Goal: Find specific page/section: Find specific page/section

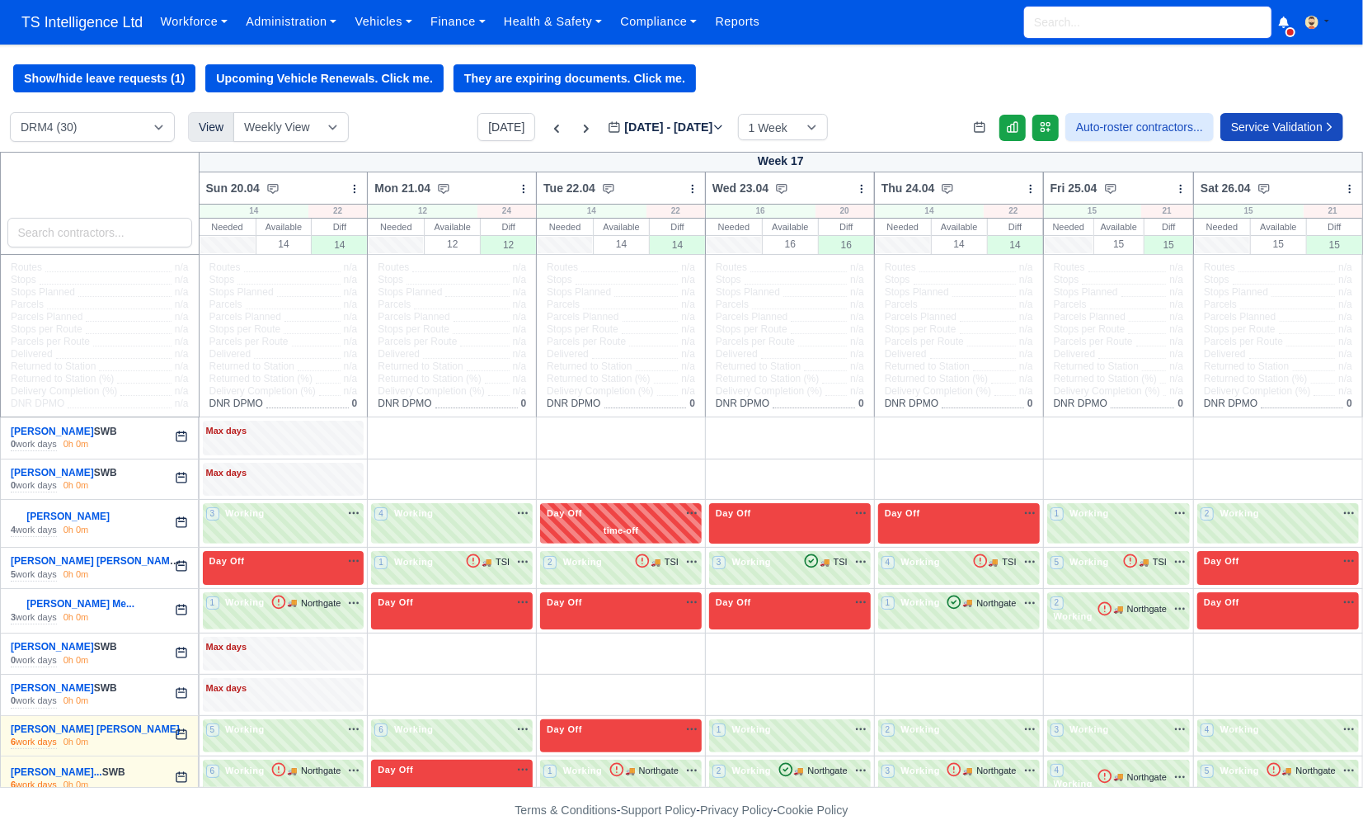
click at [1106, 31] on input "search" at bounding box center [1147, 22] width 247 height 31
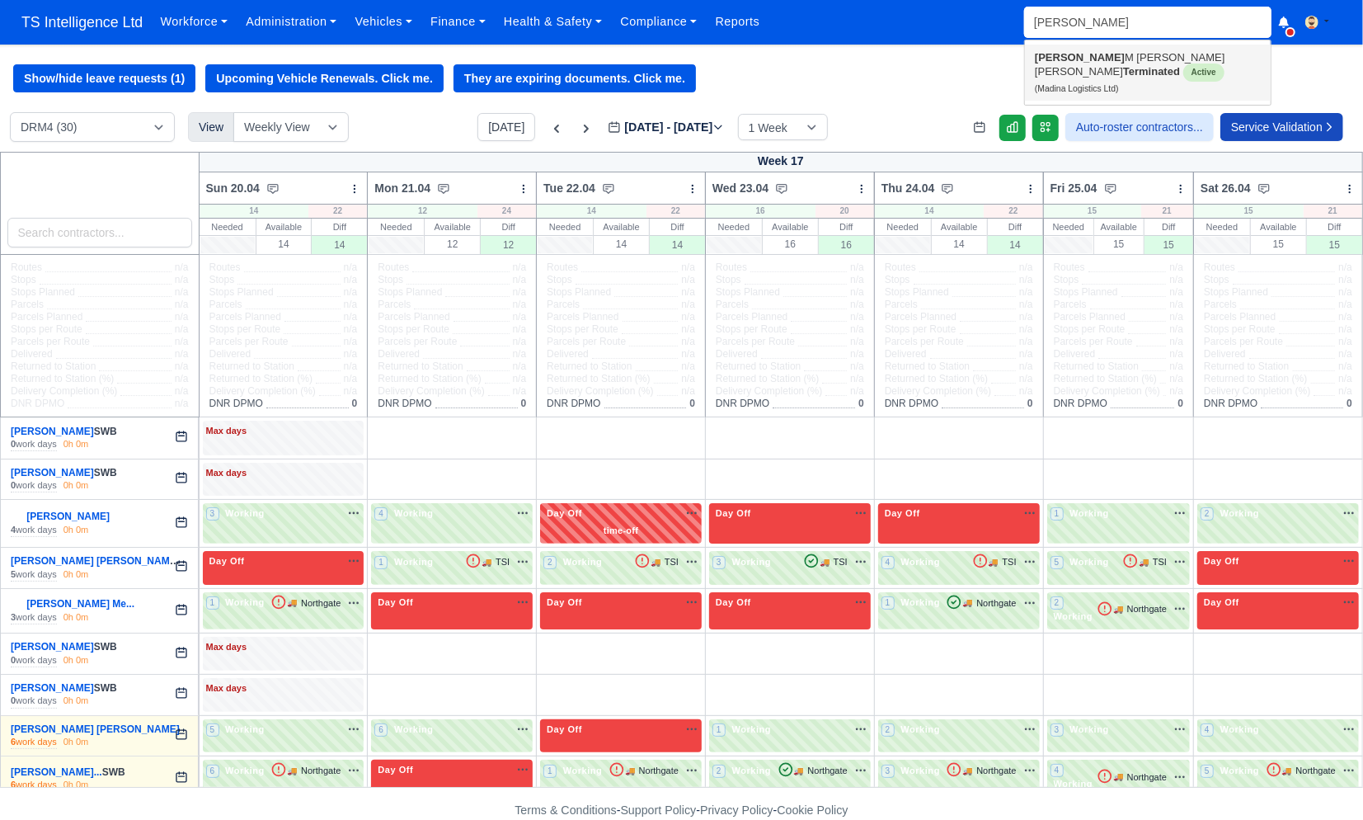
click at [1103, 84] on small "(Madina Logistics Ltd)" at bounding box center [1077, 88] width 84 height 9
type input "[PERSON_NAME] [PERSON_NAME]"
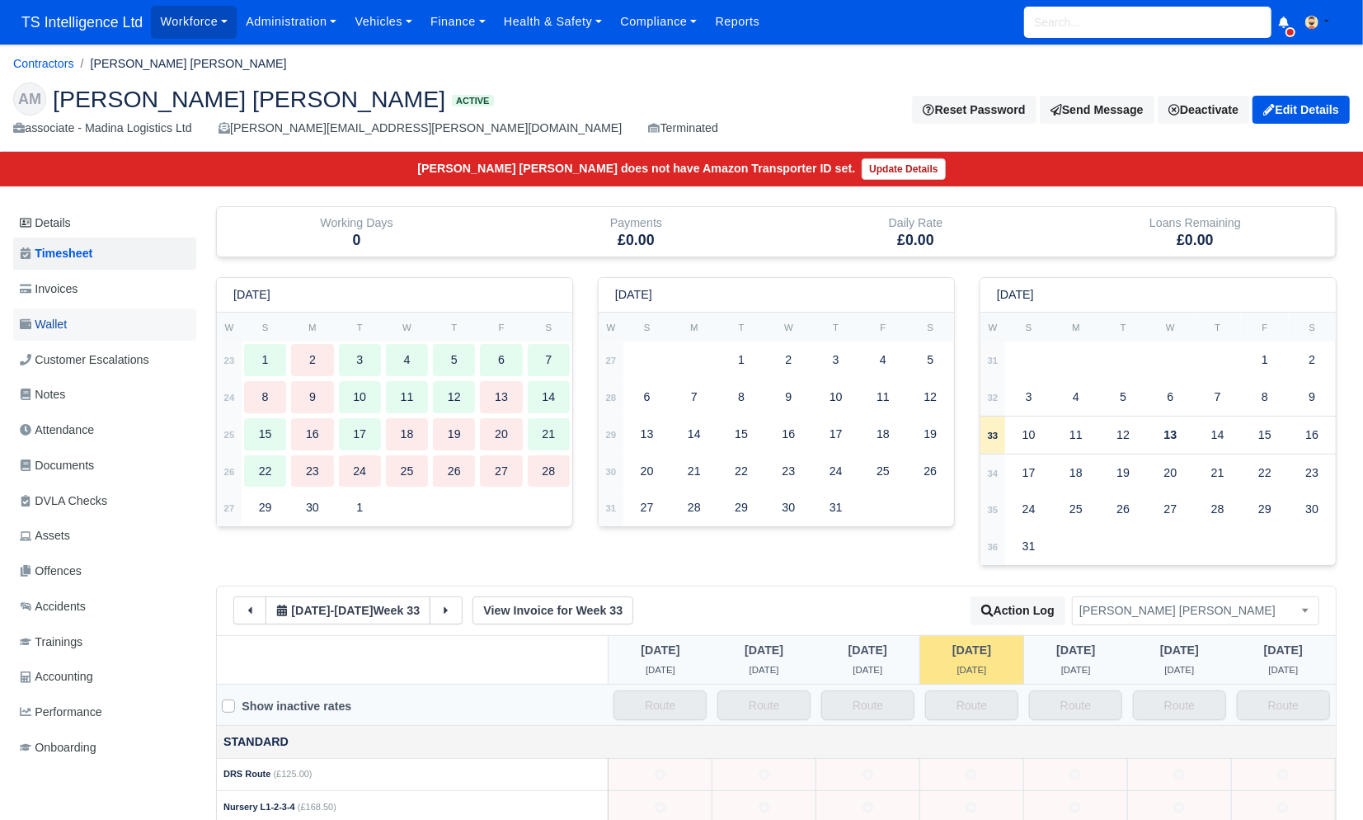
click at [97, 328] on link "Wallet" at bounding box center [104, 324] width 183 height 32
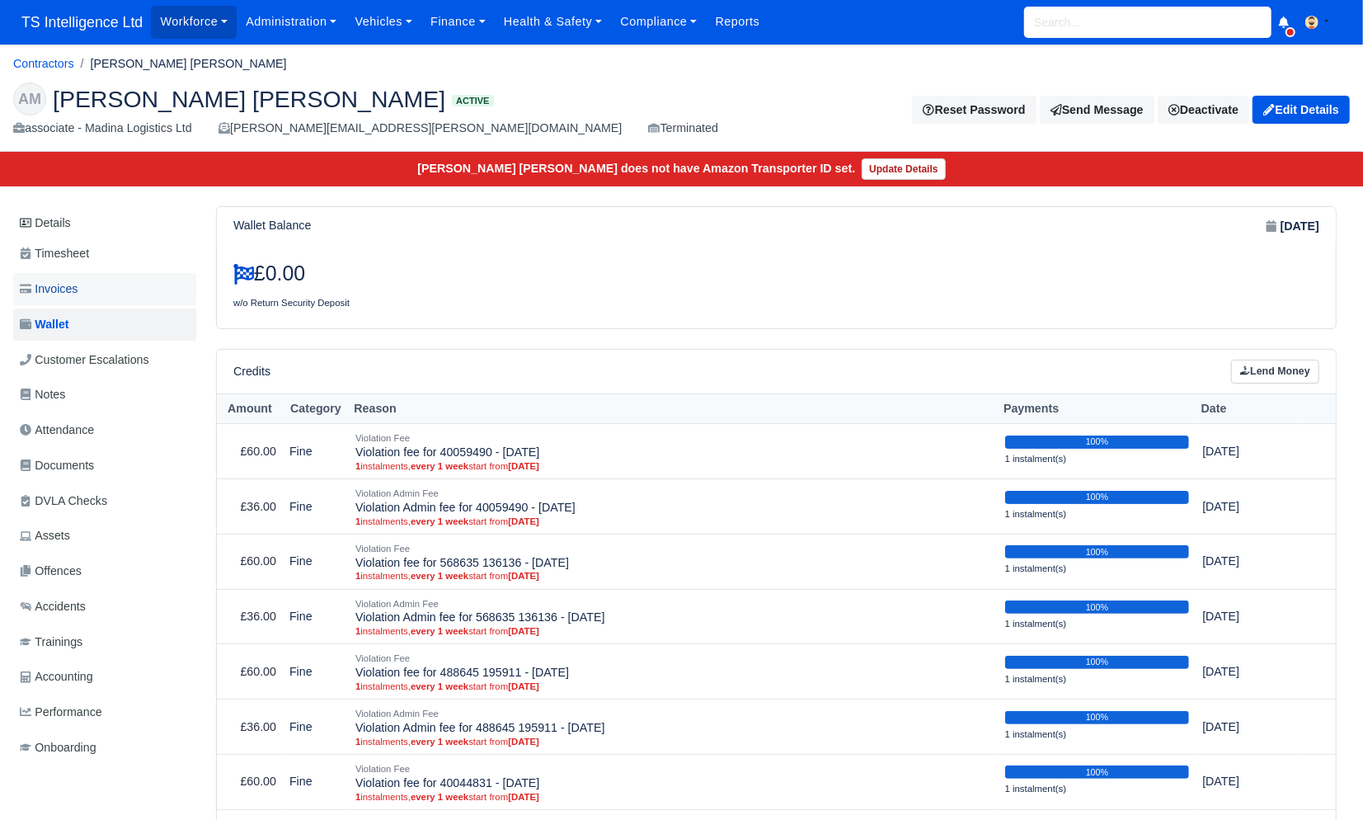
click at [78, 294] on span "Invoices" at bounding box center [49, 289] width 58 height 19
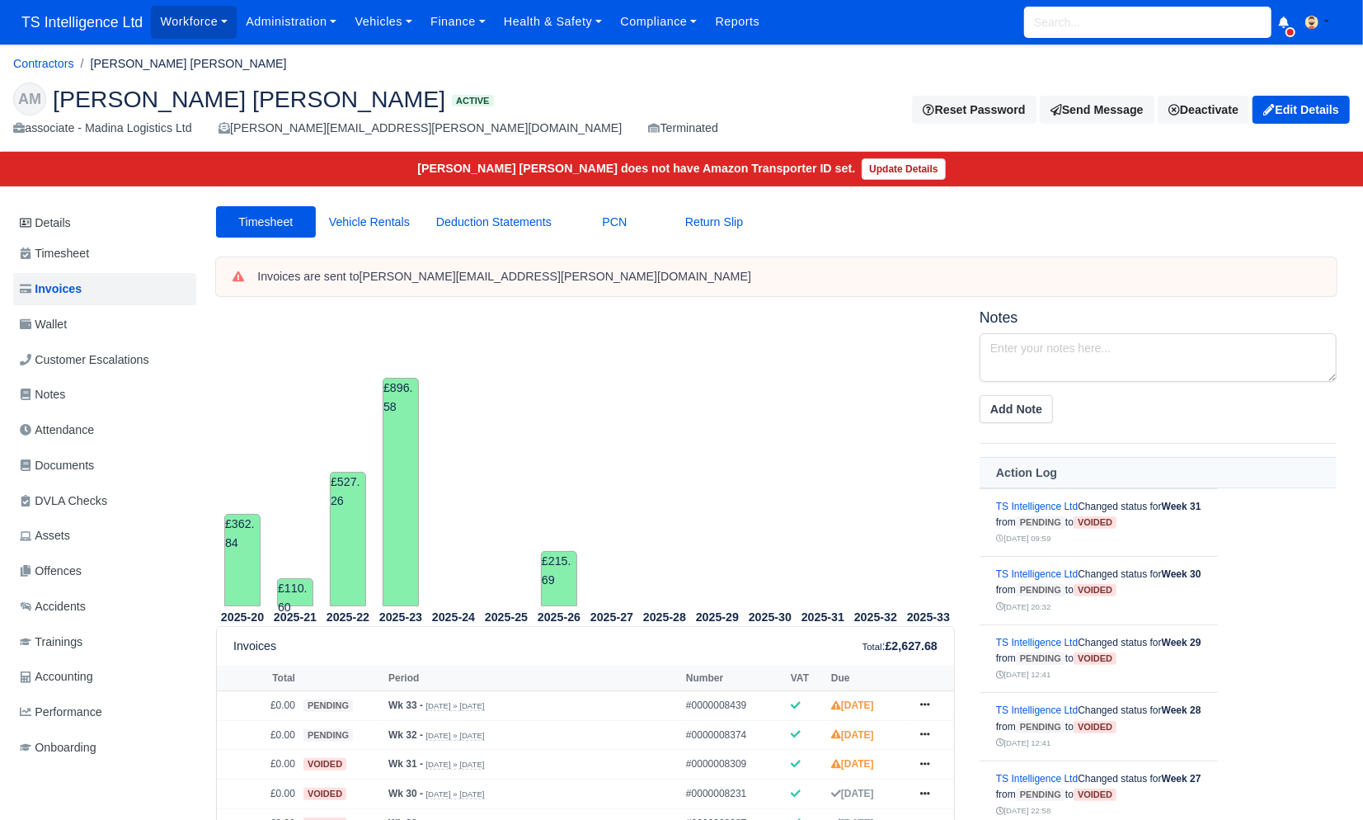
scroll to position [0, 1]
click at [106, 566] on link "Offences" at bounding box center [103, 571] width 183 height 32
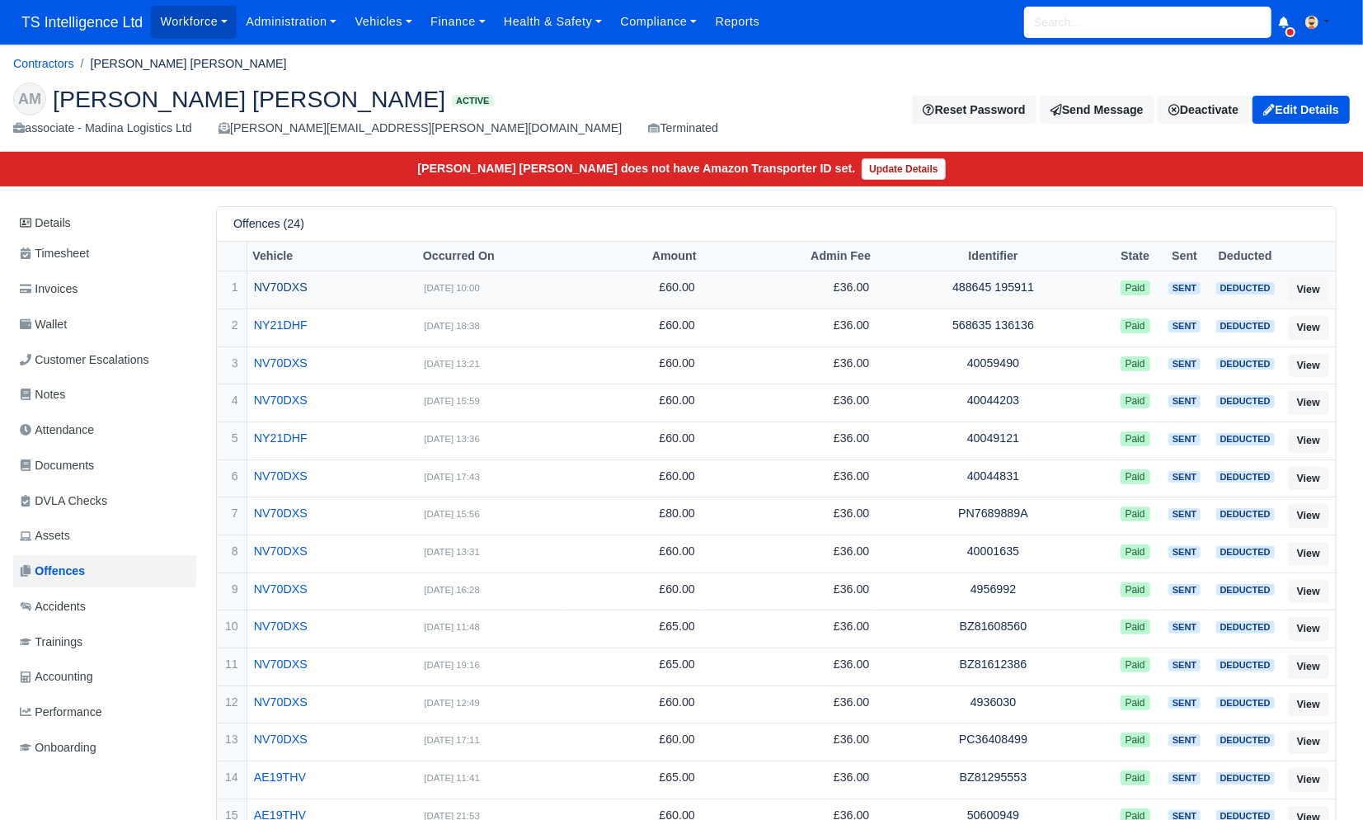
click at [280, 284] on link "NV70DXS" at bounding box center [332, 287] width 157 height 19
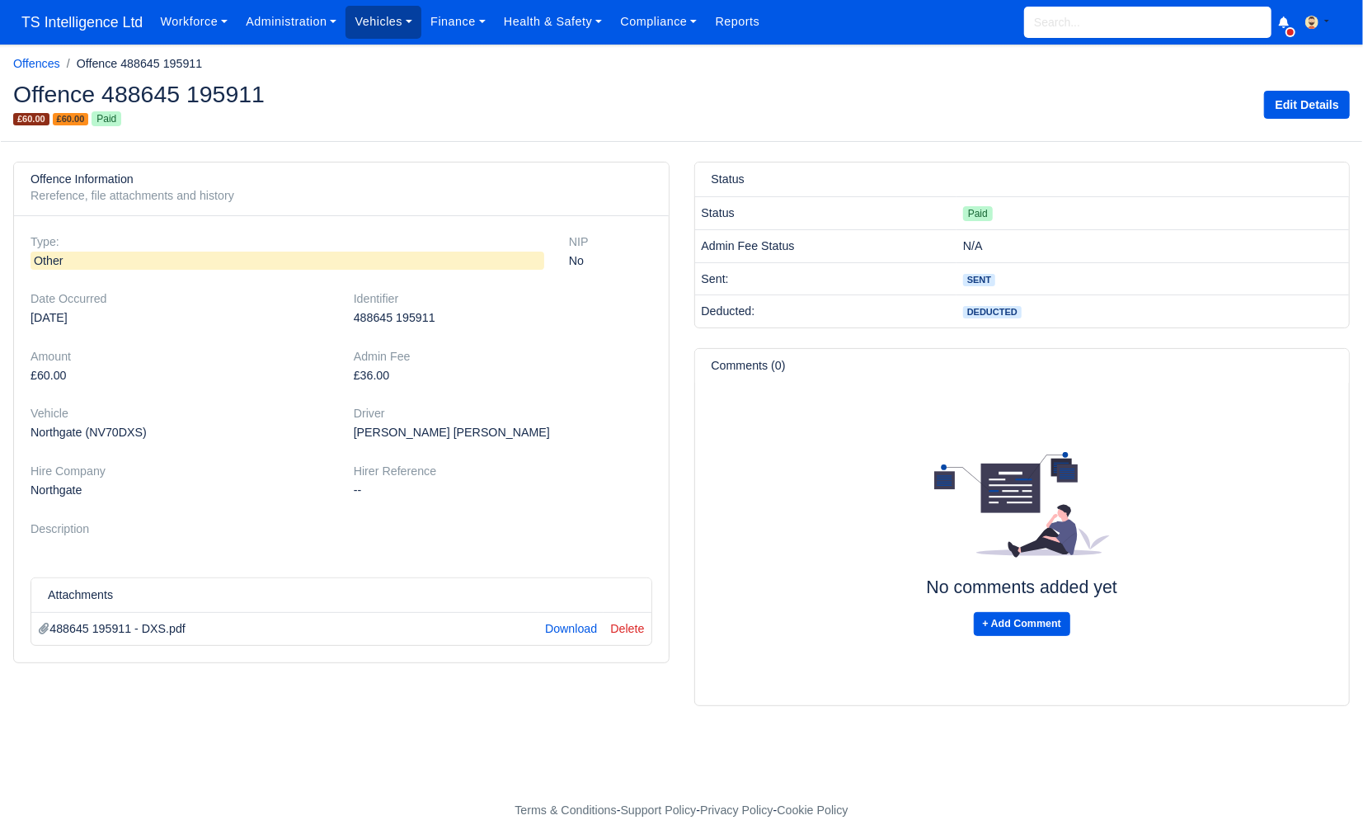
click at [400, 22] on link "Vehicles" at bounding box center [383, 22] width 76 height 32
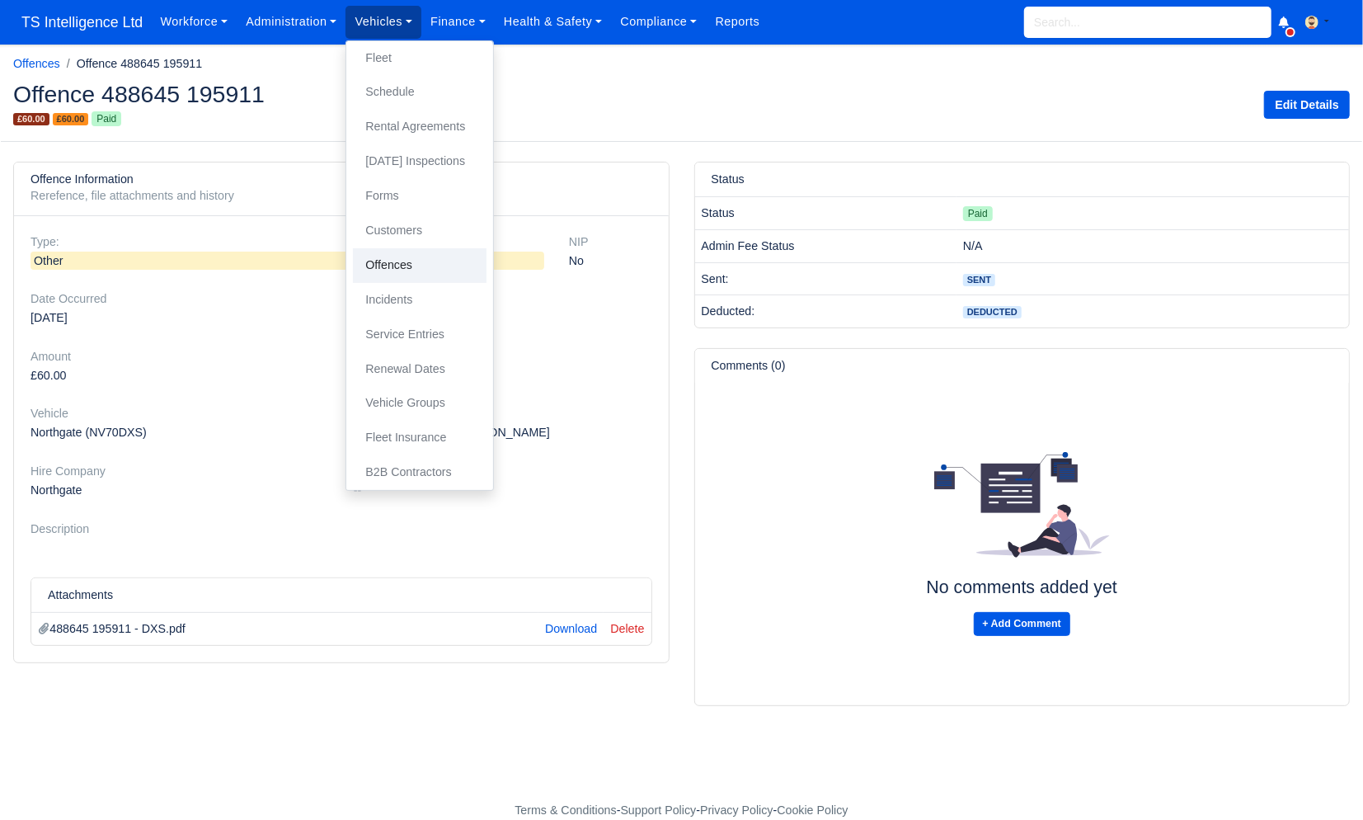
click at [420, 274] on link "Offences" at bounding box center [420, 265] width 134 height 35
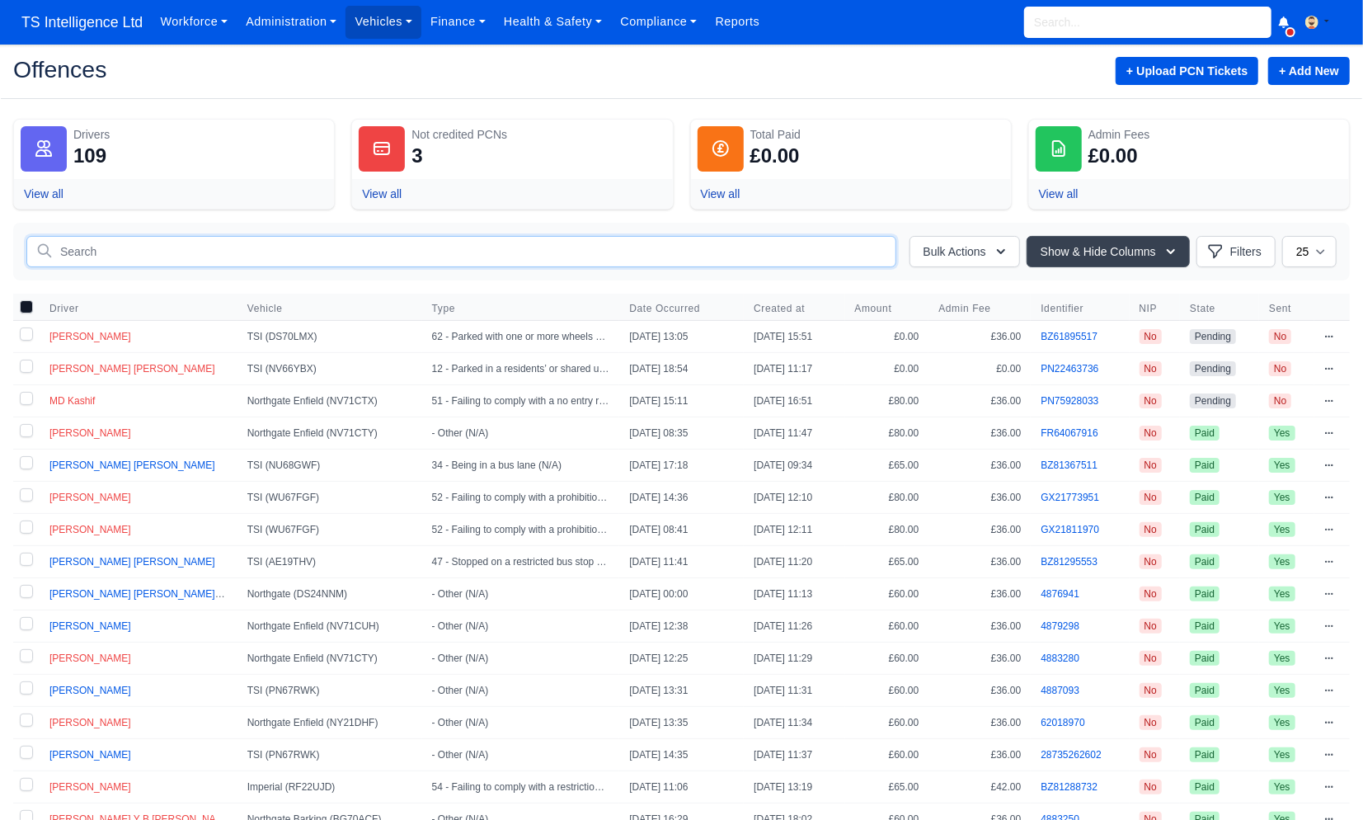
click at [271, 250] on input "text" at bounding box center [461, 251] width 870 height 31
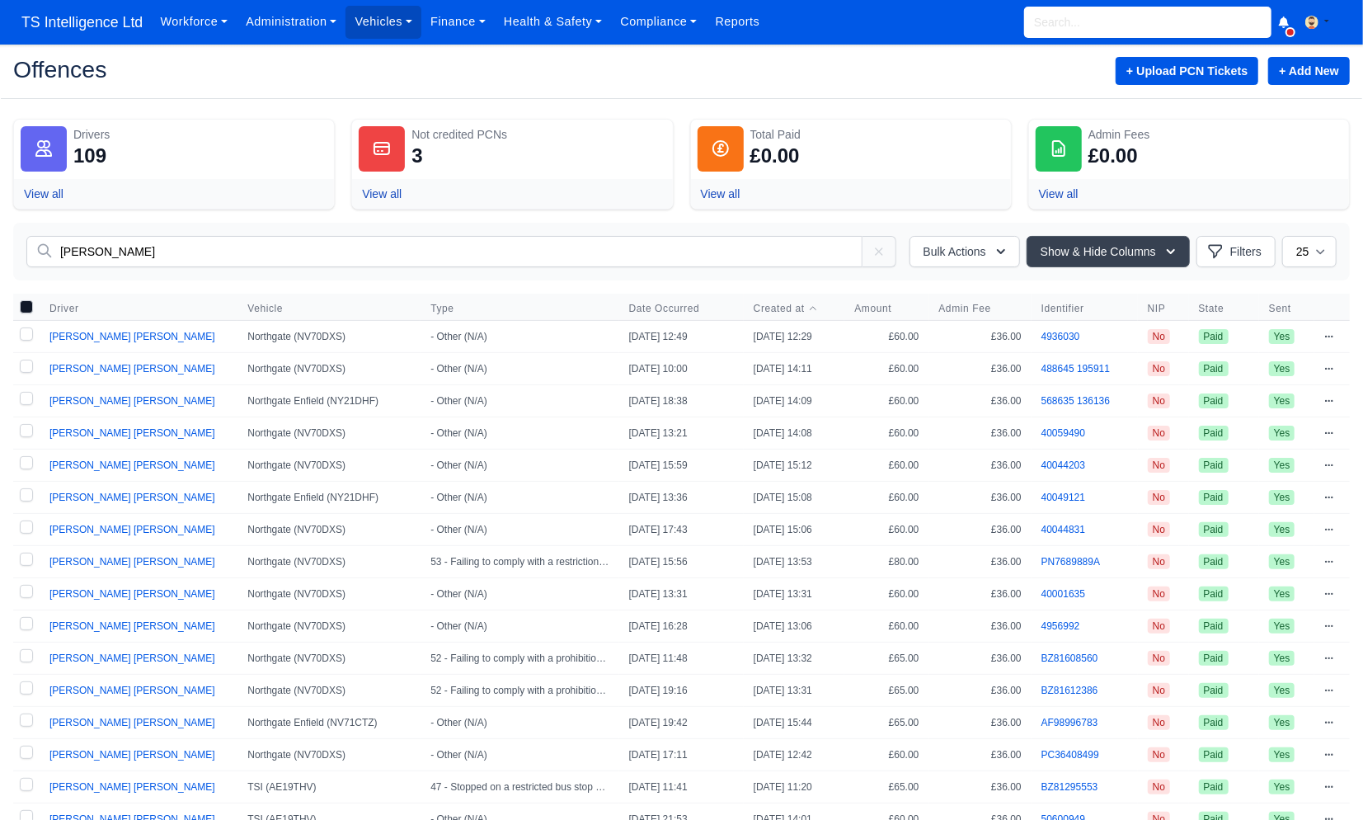
type input "aldina"
click at [767, 309] on span "Created at" at bounding box center [779, 308] width 51 height 13
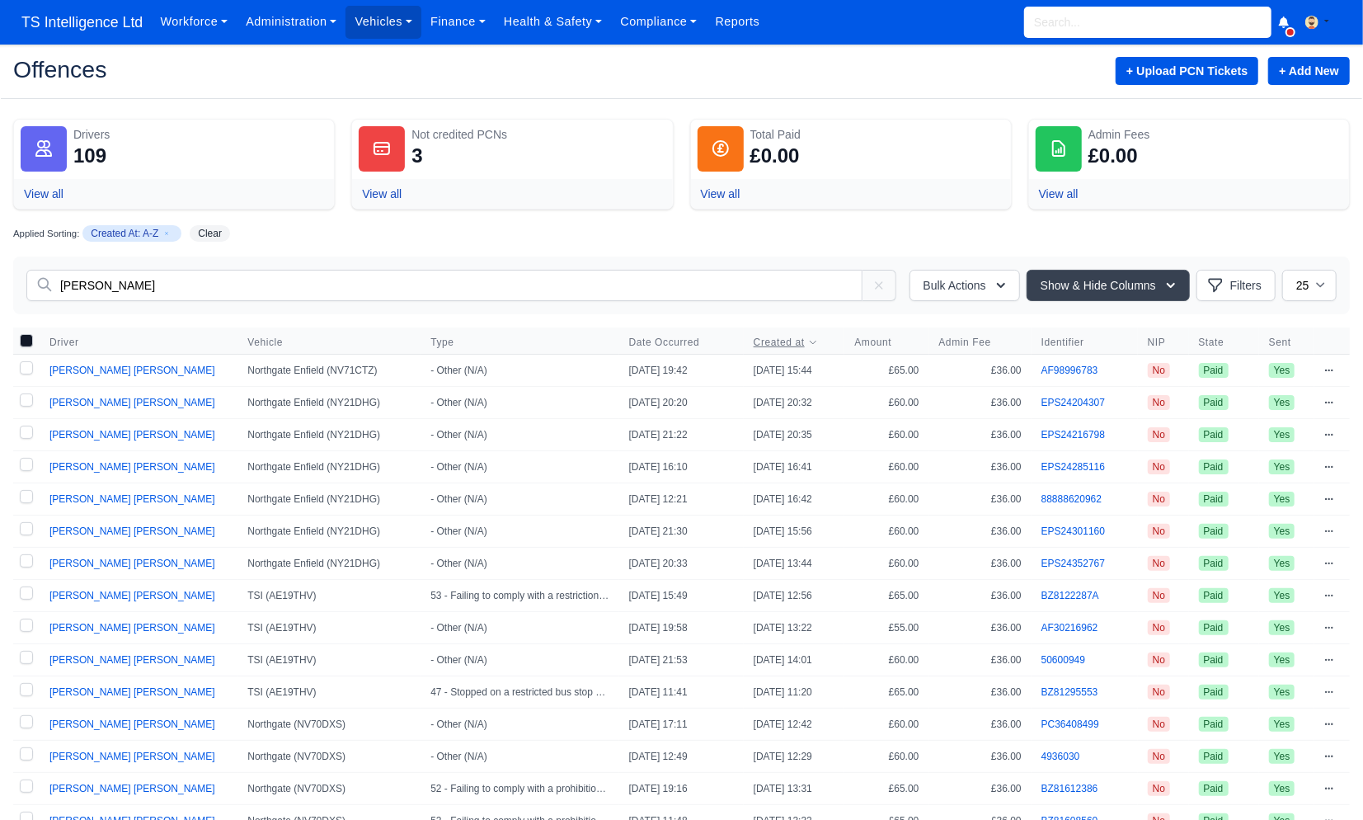
click at [777, 344] on span "Created at" at bounding box center [779, 342] width 51 height 13
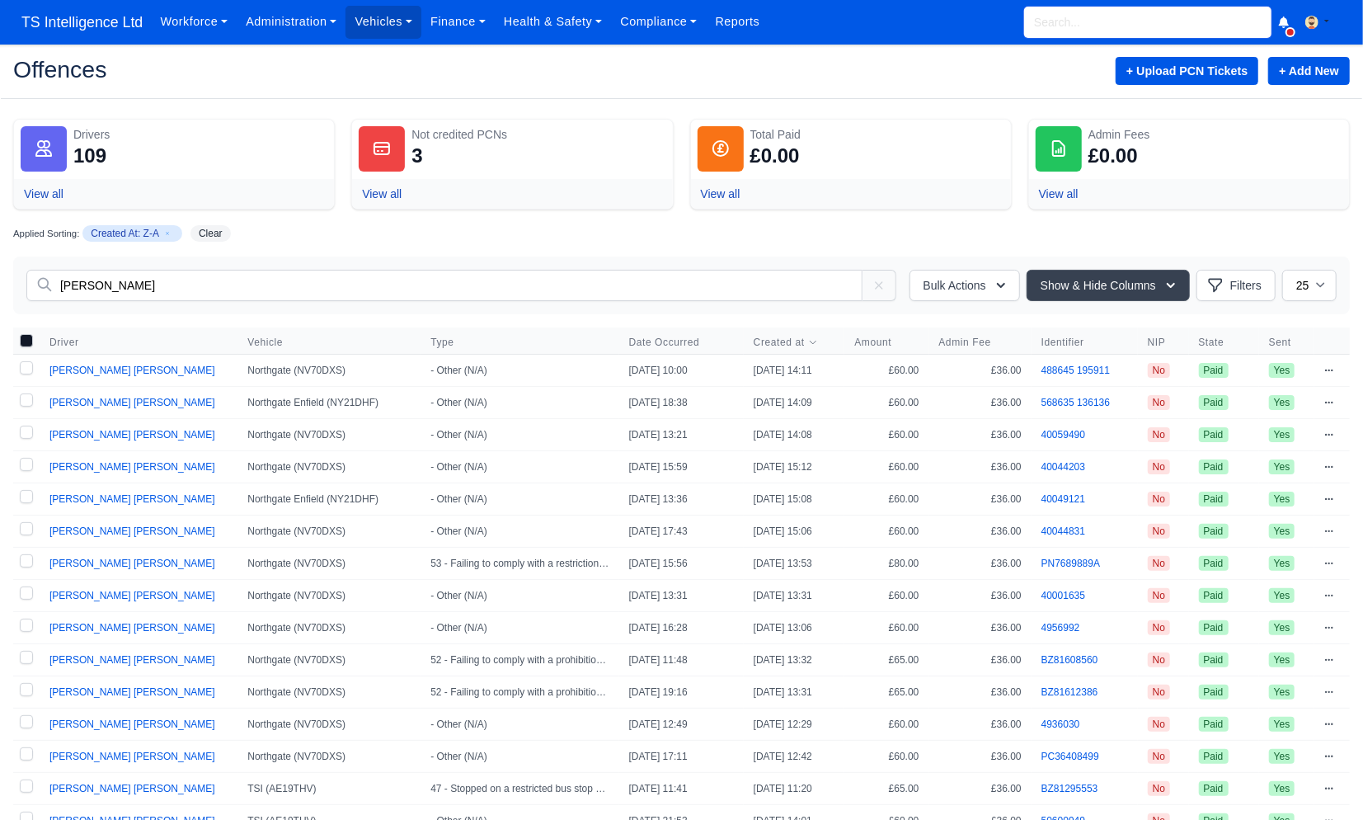
click at [1053, 20] on input "search" at bounding box center [1147, 22] width 247 height 31
type input "abdul"
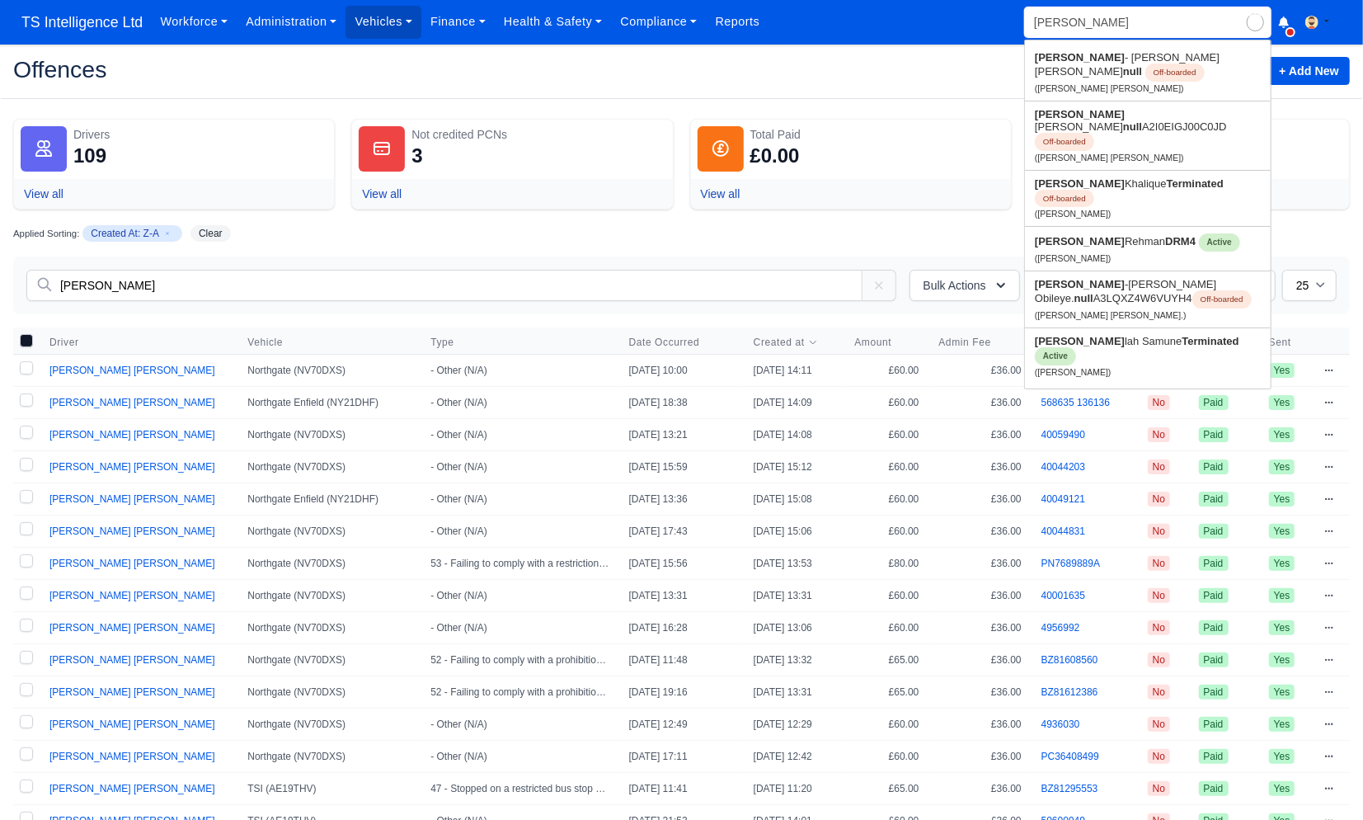
type input "abdul - Aziz Junior Giwa"
click at [1059, 328] on link "Abdul lah Samune Terminated Active (Abdullah Samune)" at bounding box center [1148, 356] width 246 height 56
type input "[PERSON_NAME]"
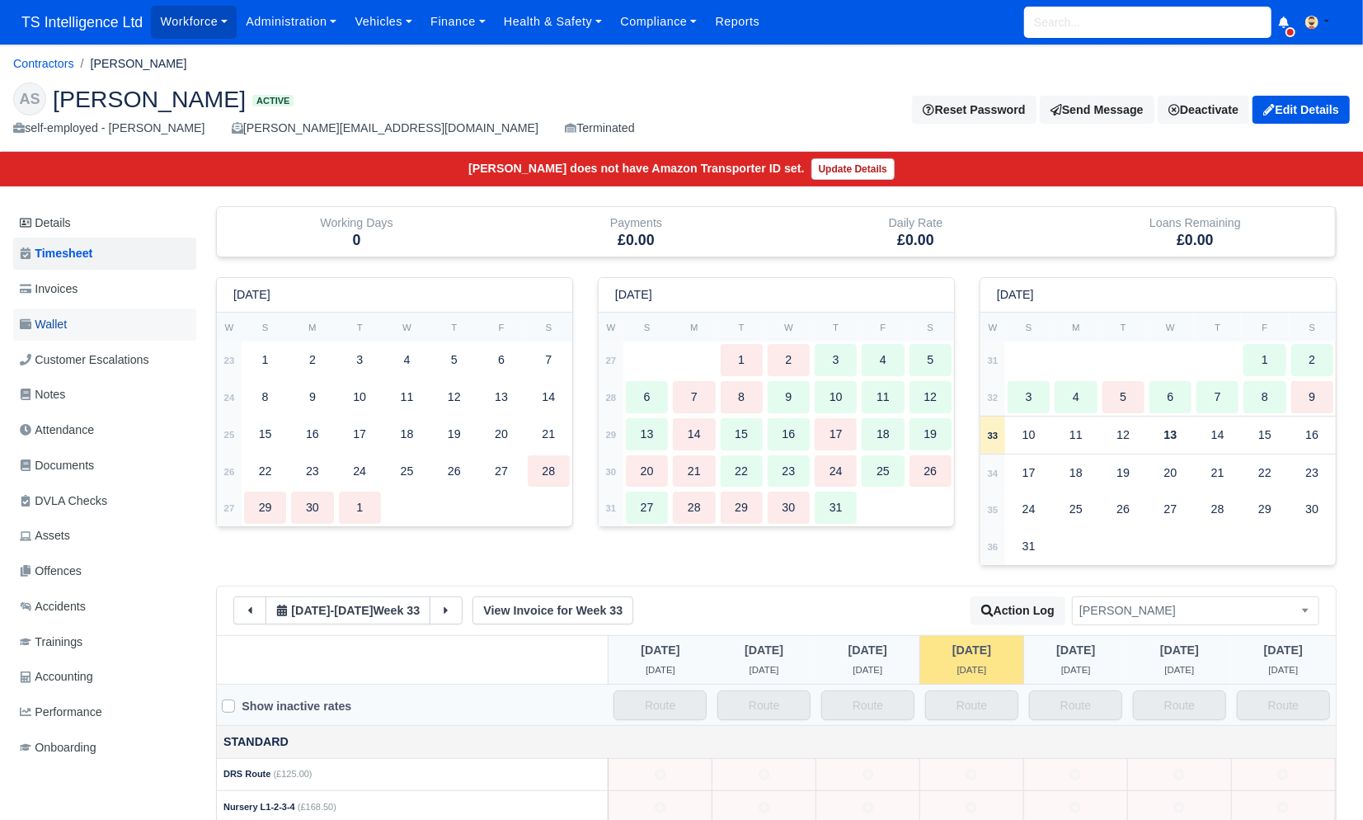
click at [84, 323] on link "Wallet" at bounding box center [104, 324] width 183 height 32
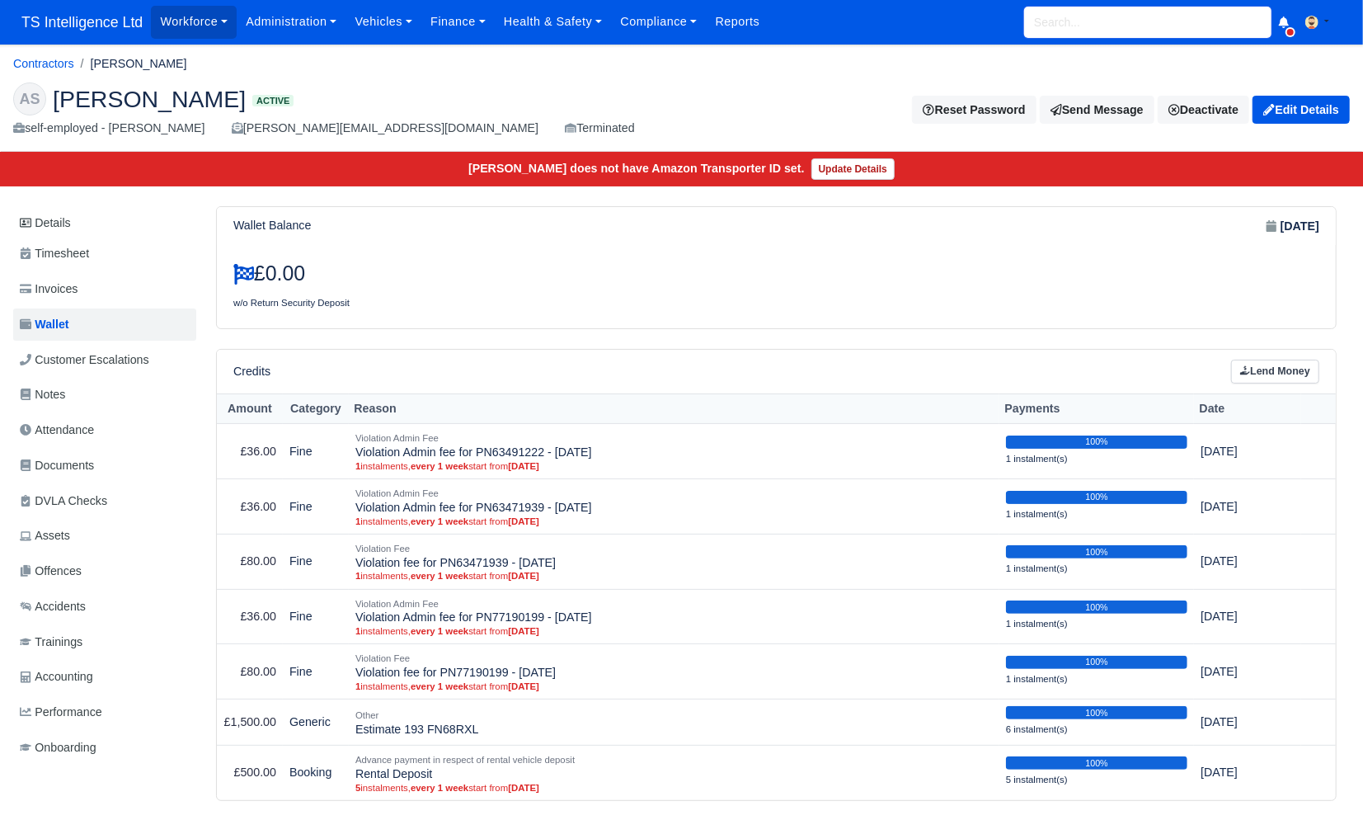
click at [1167, 21] on input "search" at bounding box center [1147, 22] width 247 height 31
type input "[PERSON_NAME]"
type input "[PERSON_NAME] [PERSON_NAME]"
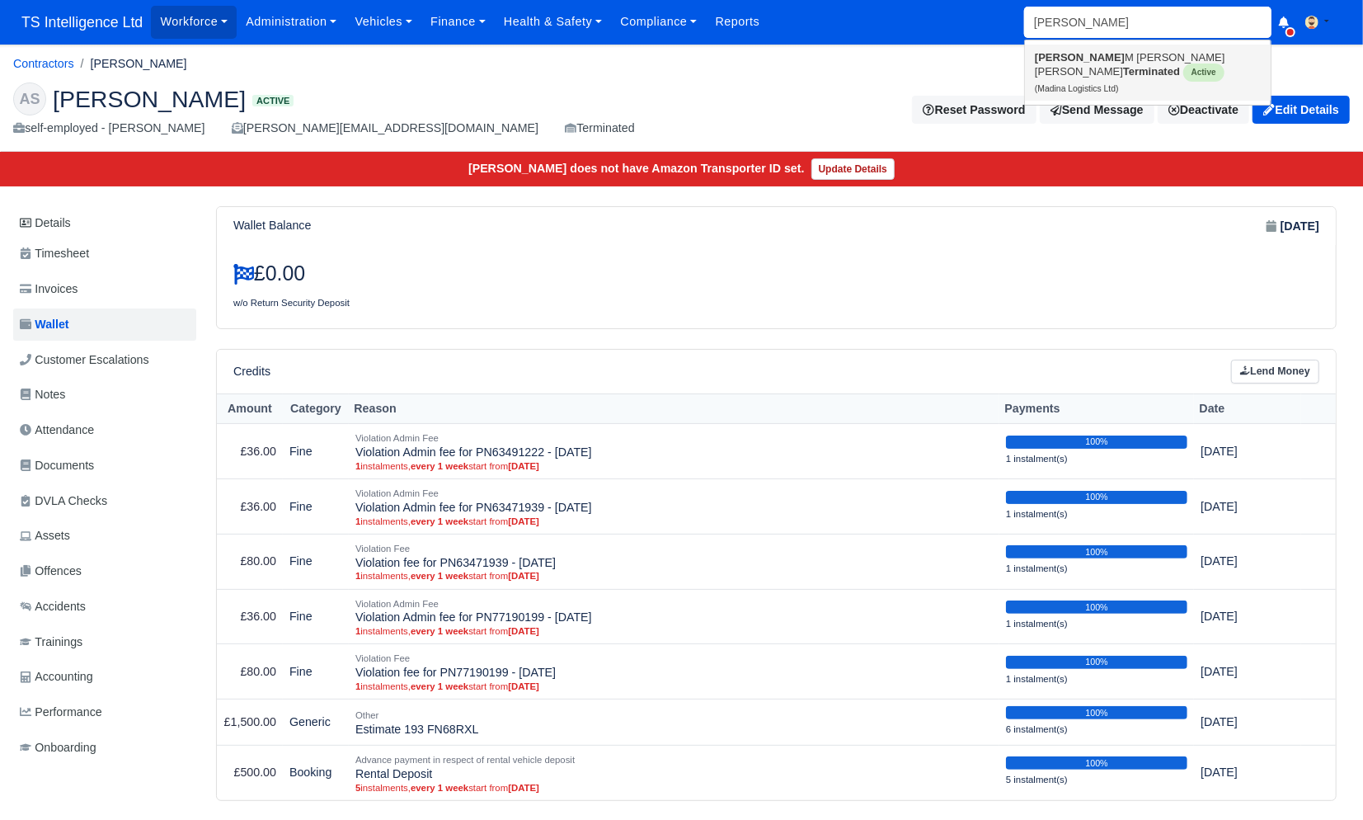
click at [1102, 72] on link "[PERSON_NAME] [PERSON_NAME] Terminated Active (Madina Logistics Ltd)" at bounding box center [1148, 73] width 246 height 56
type input "[PERSON_NAME] [PERSON_NAME]"
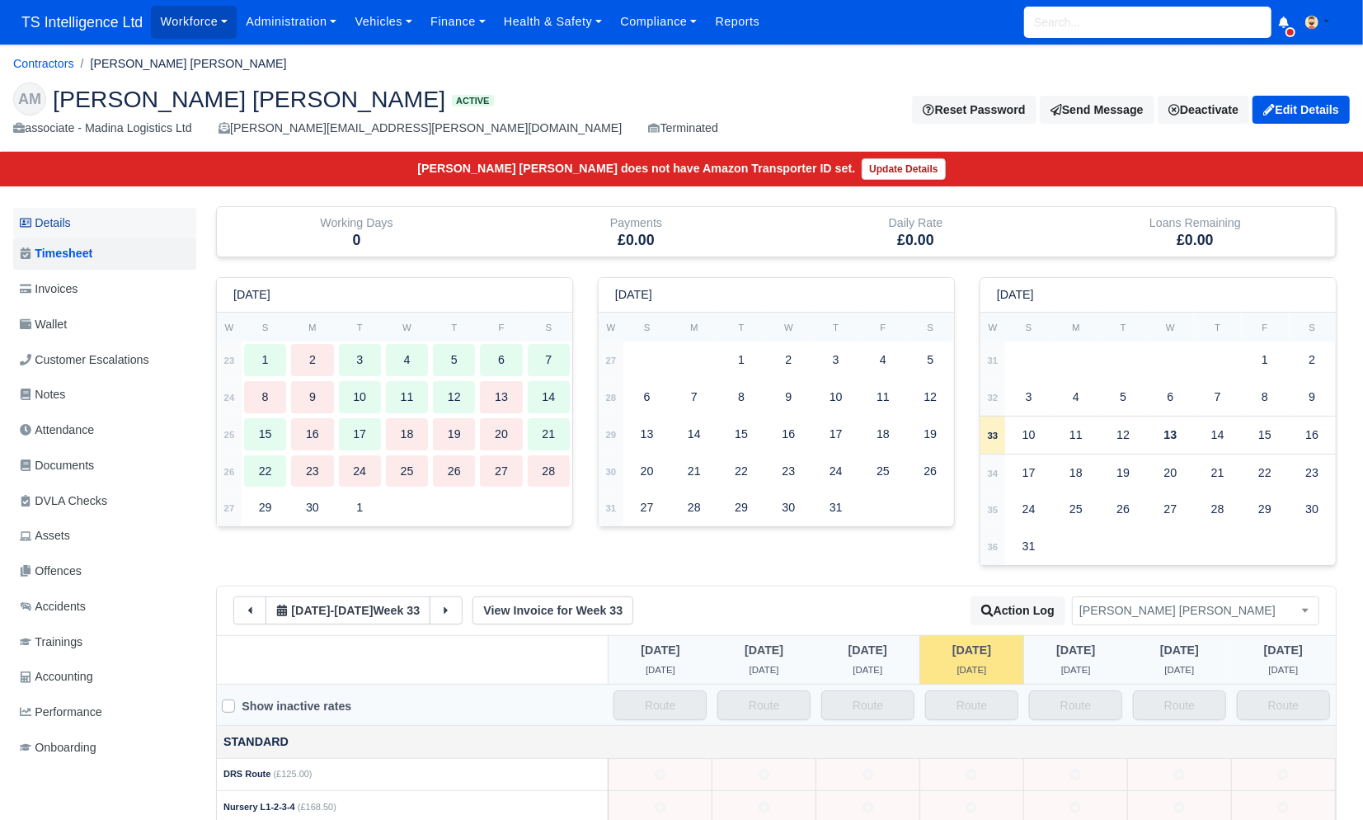
click at [105, 223] on link "Details" at bounding box center [104, 223] width 183 height 31
